Goal: Leave review/rating: Share an evaluation or opinion about a product, service, or content

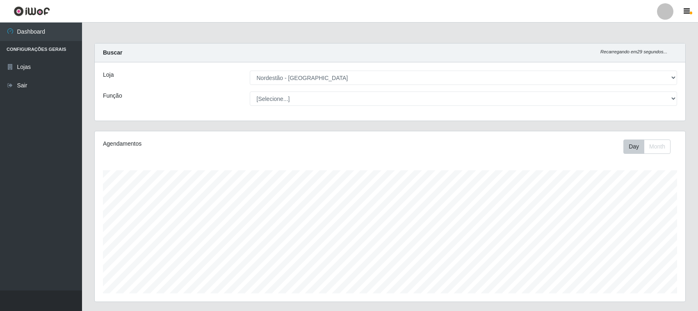
select select "420"
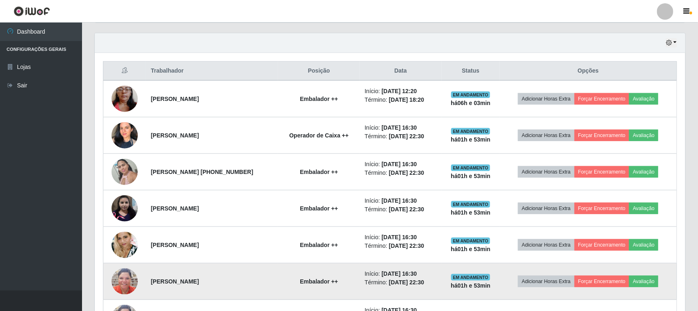
scroll to position [242, 0]
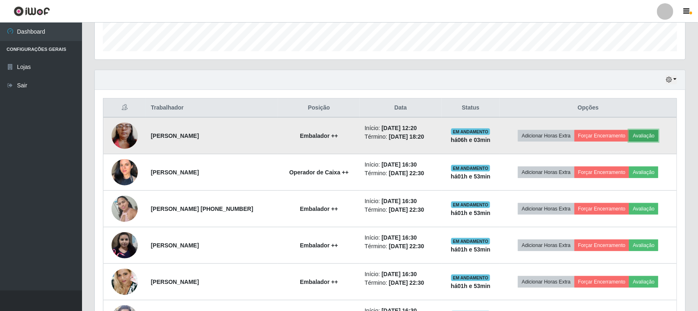
click at [658, 132] on button "Avaliação" at bounding box center [643, 135] width 29 height 11
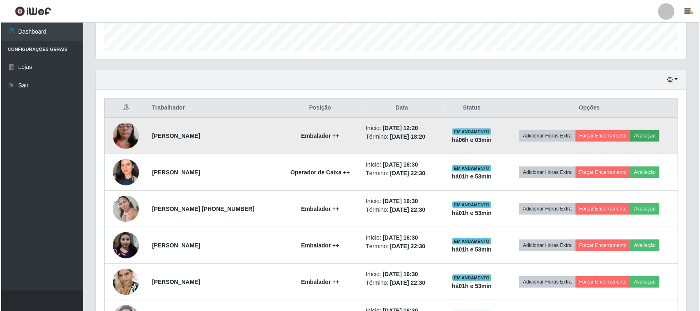
scroll to position [171, 585]
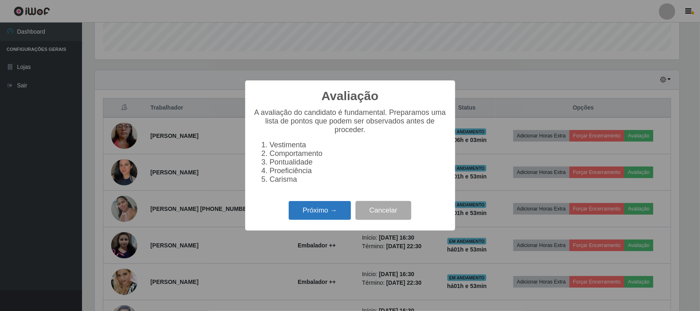
click at [310, 217] on button "Próximo →" at bounding box center [320, 210] width 62 height 19
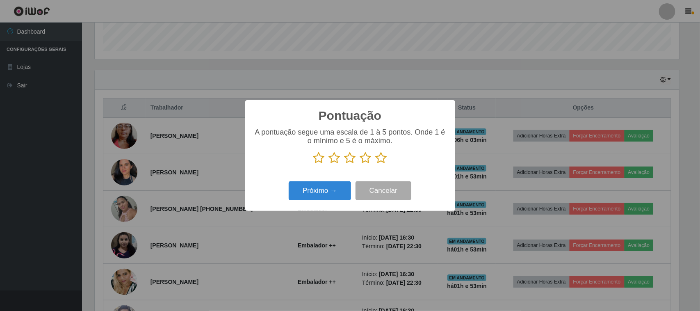
scroll to position [409942, 409527]
click at [382, 158] on icon at bounding box center [381, 158] width 11 height 12
click at [376, 164] on input "radio" at bounding box center [376, 164] width 0 height 0
click at [323, 193] on button "Próximo →" at bounding box center [320, 190] width 62 height 19
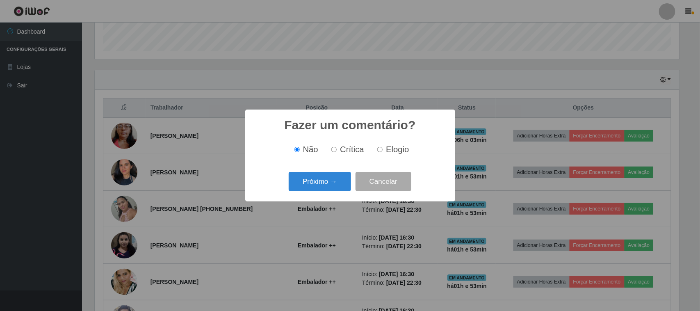
click at [394, 150] on span "Elogio" at bounding box center [397, 149] width 23 height 9
click at [383, 150] on input "Elogio" at bounding box center [379, 149] width 5 height 5
radio input "true"
click at [344, 176] on button "Próximo →" at bounding box center [320, 181] width 62 height 19
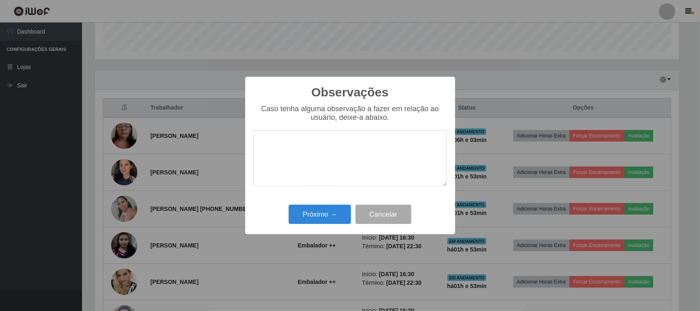
click at [370, 139] on textarea at bounding box center [350, 158] width 194 height 56
type textarea "pontual"
click at [335, 214] on button "Próximo →" at bounding box center [320, 214] width 62 height 19
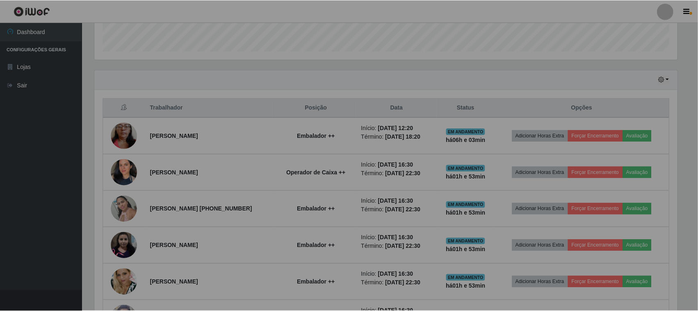
scroll to position [171, 591]
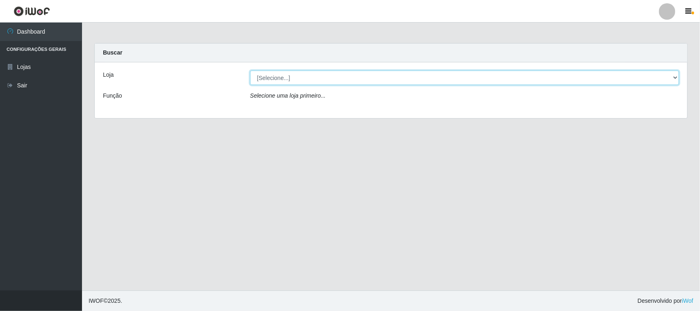
drag, startPoint x: 354, startPoint y: 73, endPoint x: 354, endPoint y: 84, distance: 11.5
click at [354, 73] on select "[Selecione...] Nordestão - Santa Catarina" at bounding box center [464, 78] width 429 height 14
select select "420"
click at [250, 71] on select "[Selecione...] Nordestão - Santa Catarina" at bounding box center [464, 78] width 429 height 14
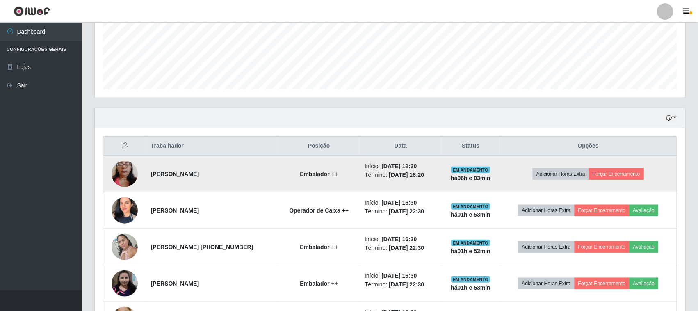
scroll to position [205, 0]
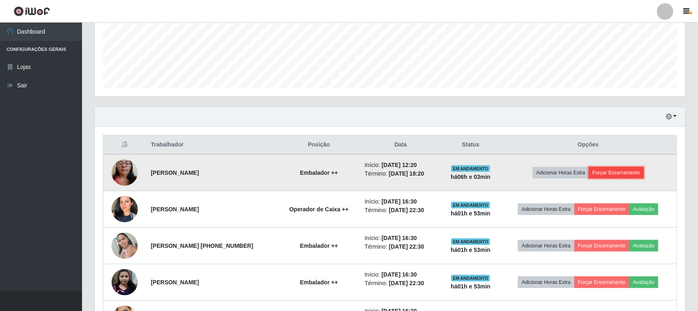
click at [603, 173] on button "Forçar Encerramento" at bounding box center [616, 172] width 55 height 11
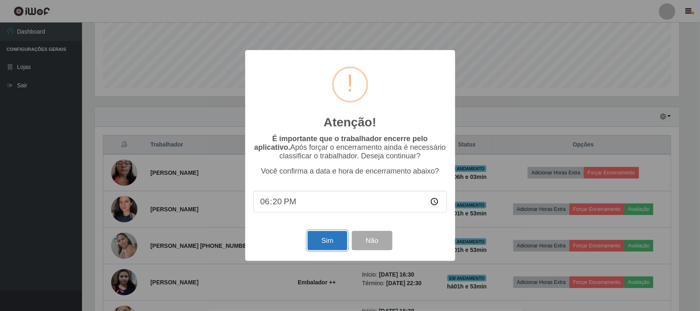
click at [329, 243] on button "Sim" at bounding box center [328, 240] width 40 height 19
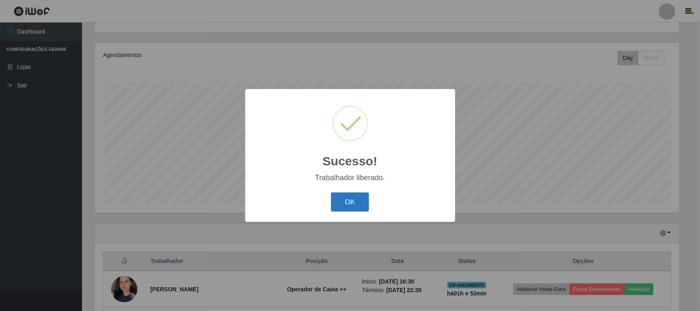
click at [338, 207] on button "OK" at bounding box center [350, 201] width 38 height 19
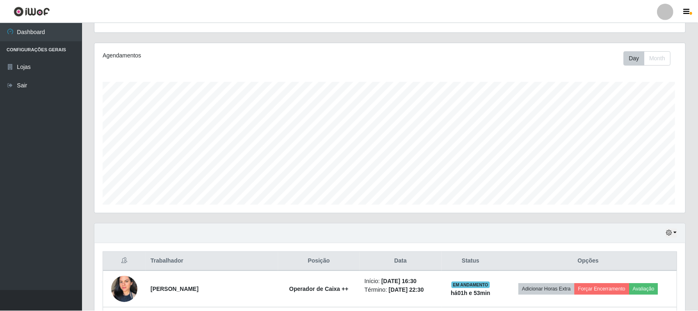
scroll to position [171, 591]
